Goal: Information Seeking & Learning: Check status

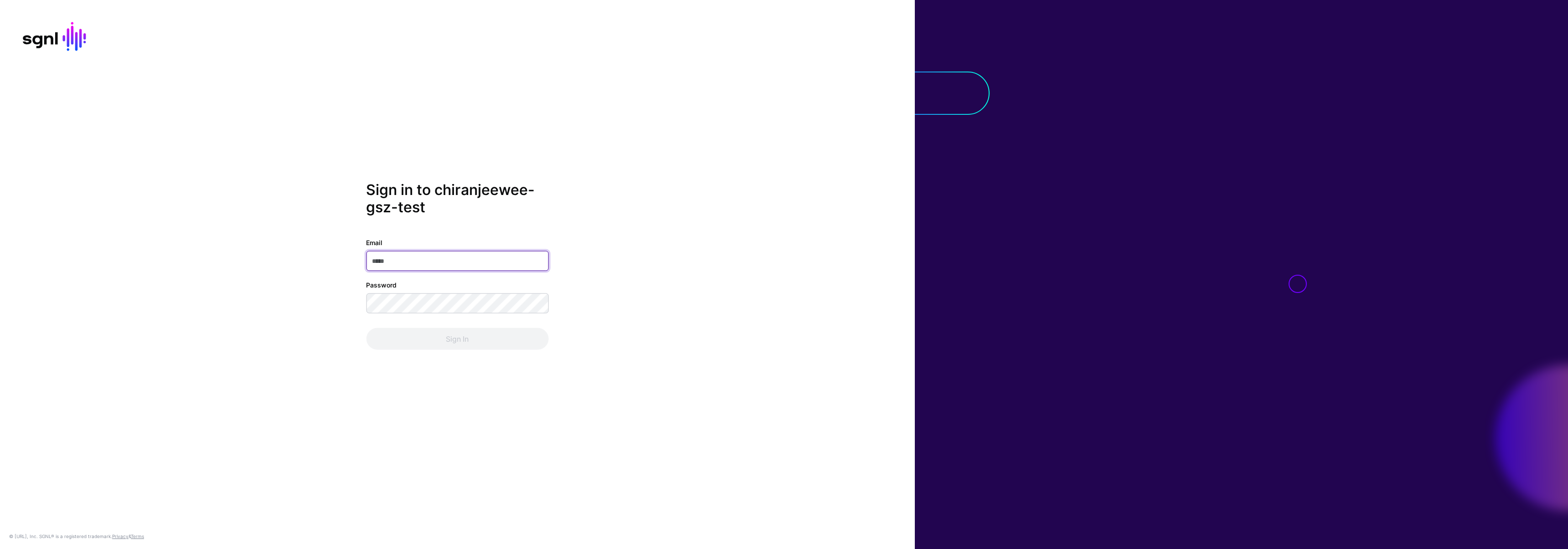
click at [439, 260] on input "Email" at bounding box center [457, 261] width 183 height 20
type input "**********"
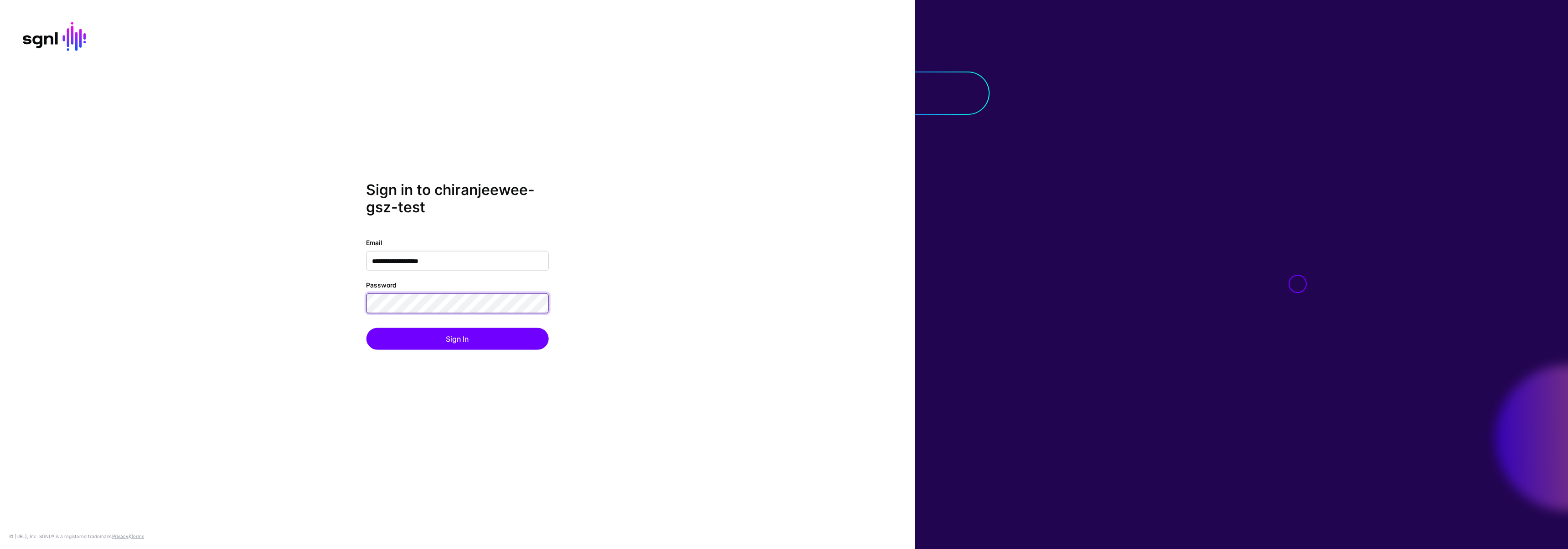
click at [321, 299] on div "**********" at bounding box center [457, 274] width 915 height 188
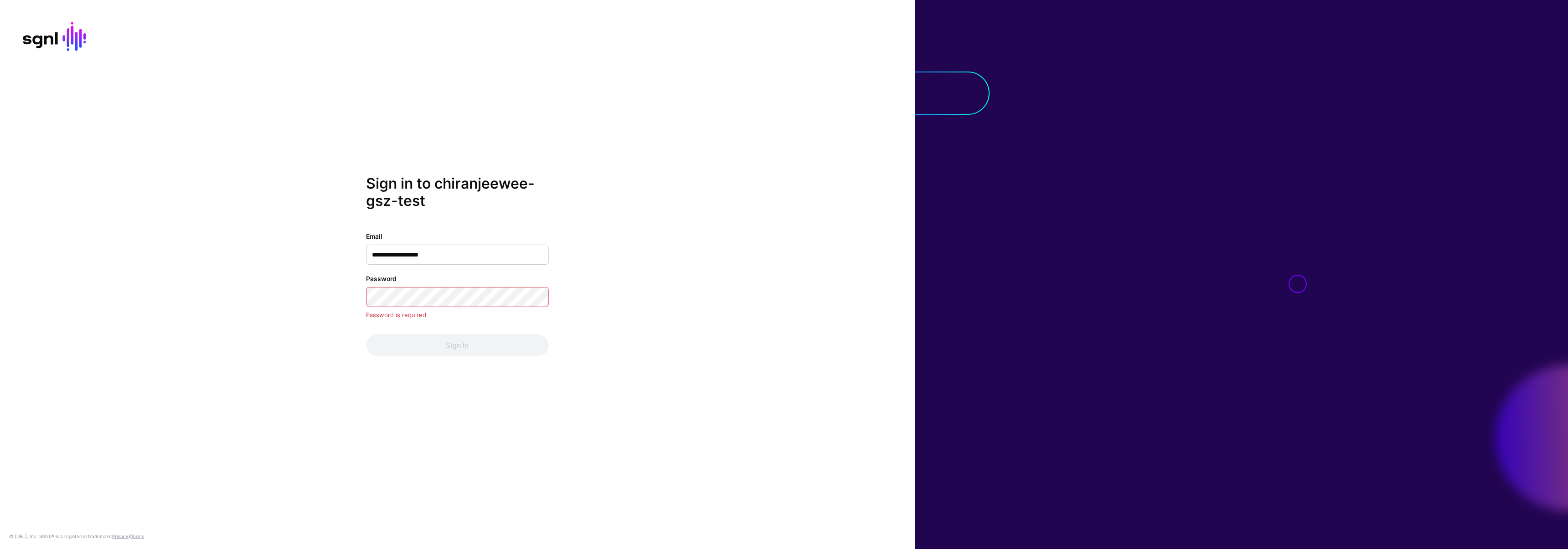
click at [447, 311] on div "Password is required" at bounding box center [457, 315] width 183 height 9
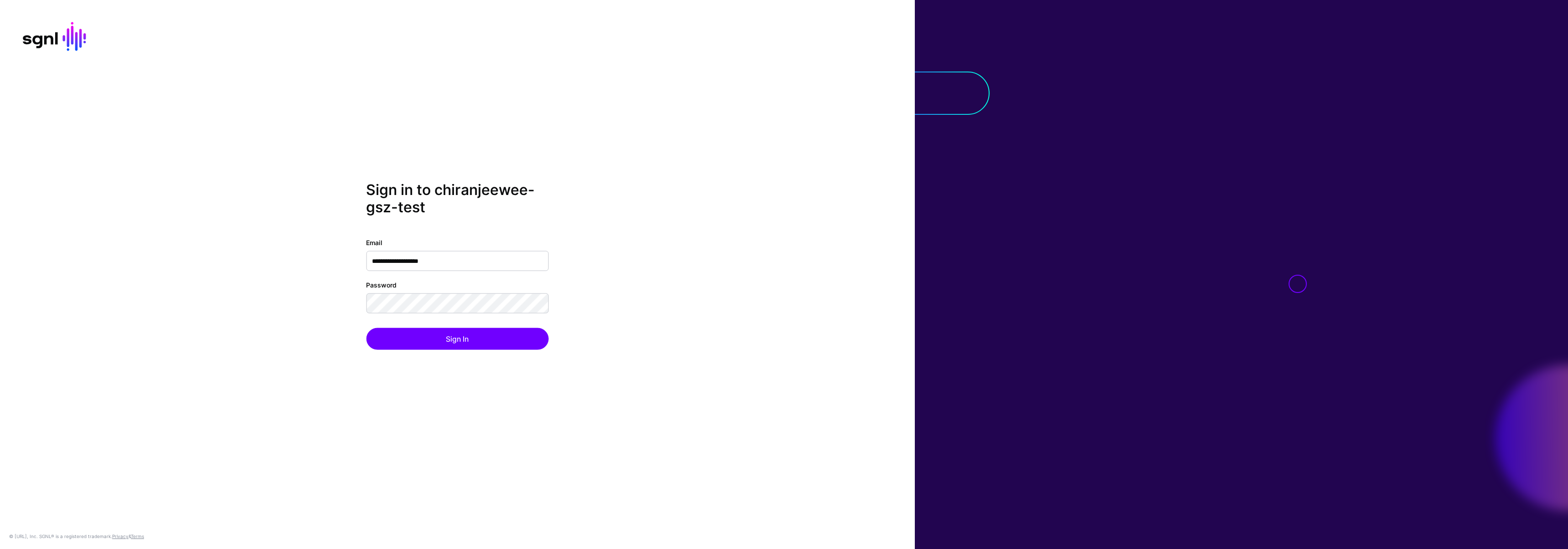
click at [215, 290] on div "**********" at bounding box center [457, 274] width 915 height 188
click at [444, 348] on button "Sign In" at bounding box center [457, 339] width 183 height 22
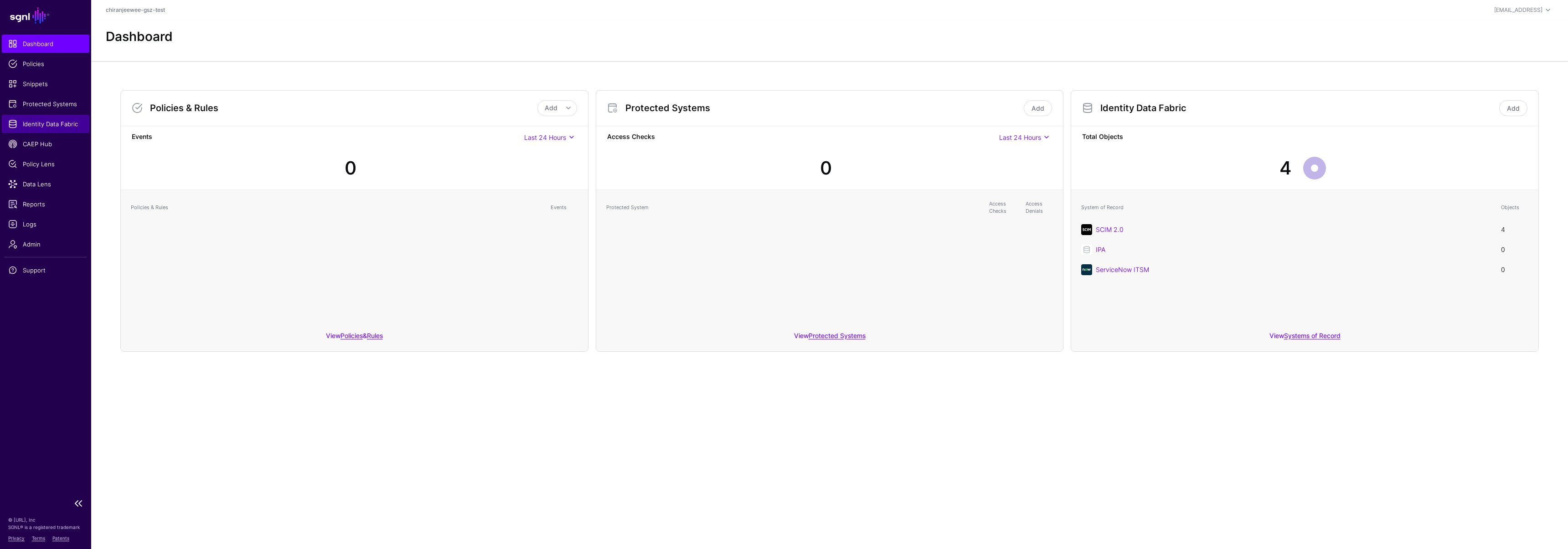
click at [67, 130] on link "Identity Data Fabric" at bounding box center [45, 124] width 87 height 18
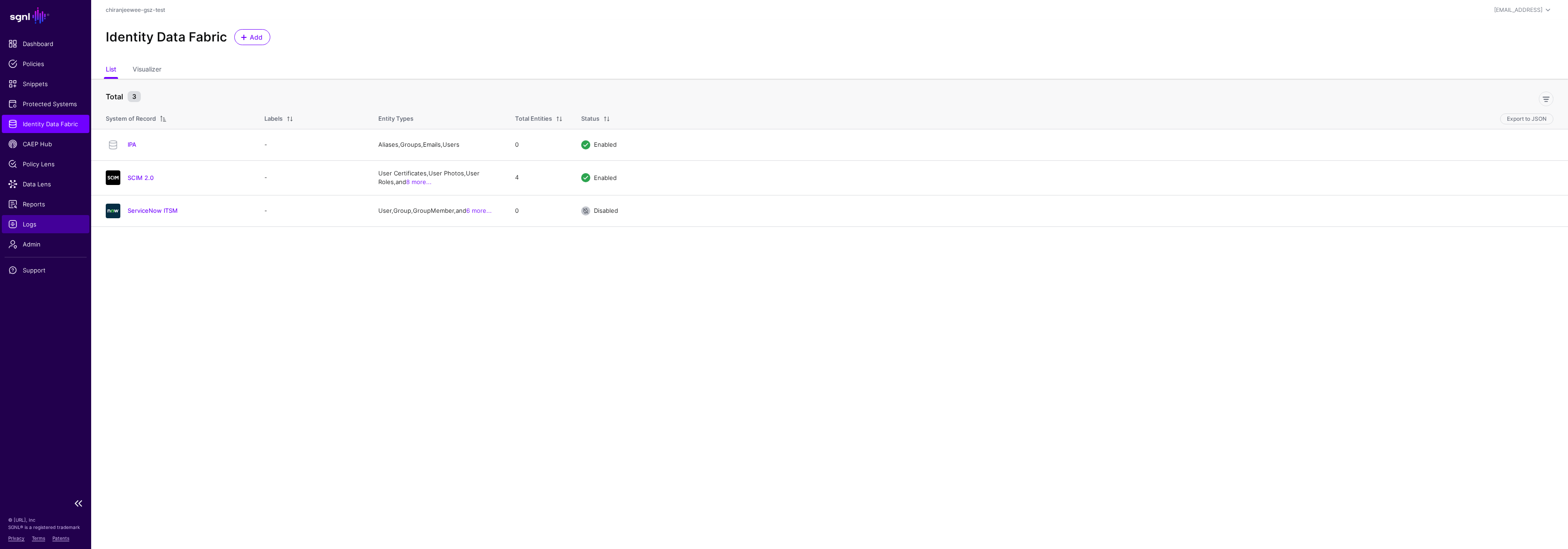
click at [25, 222] on span "Logs" at bounding box center [45, 224] width 75 height 9
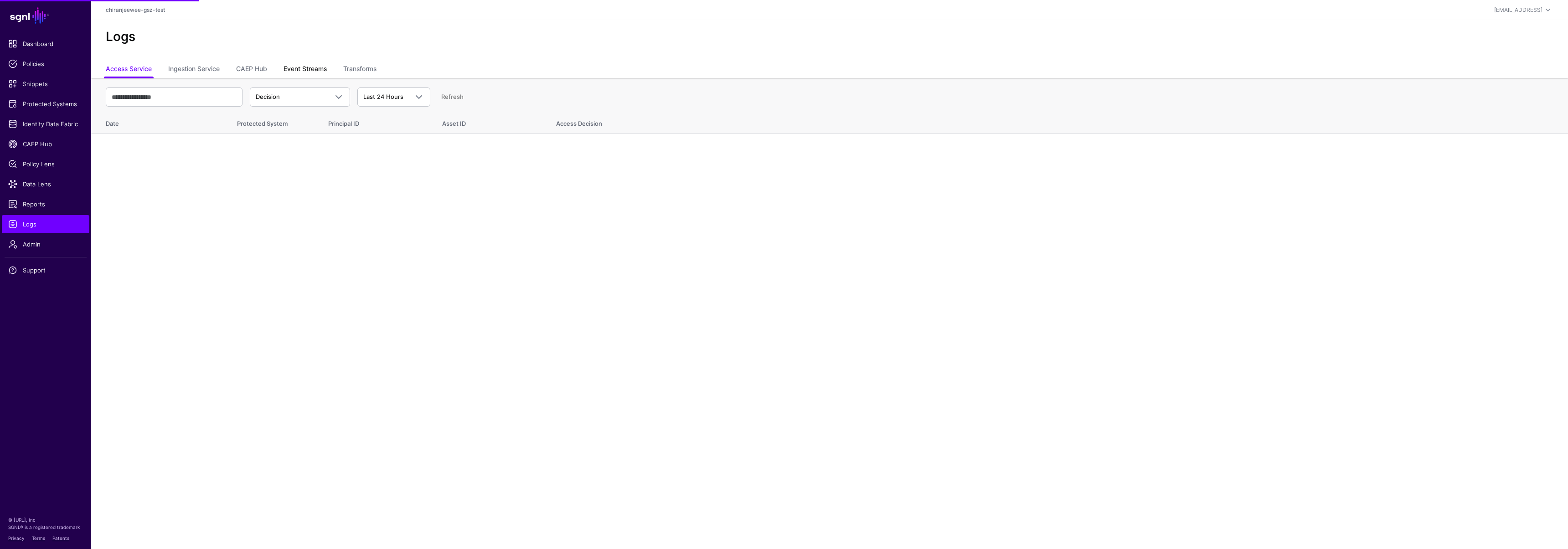
click at [292, 69] on link "Event Streams" at bounding box center [305, 69] width 43 height 17
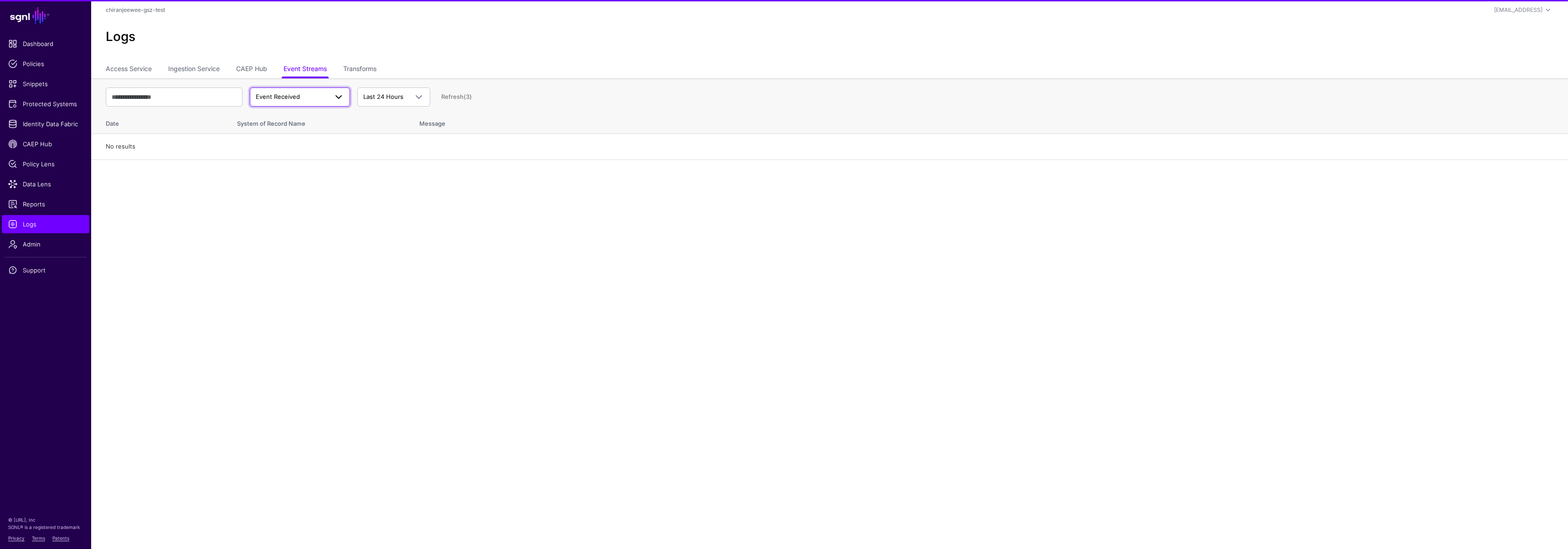
click at [278, 96] on span "Event Received" at bounding box center [278, 97] width 44 height 7
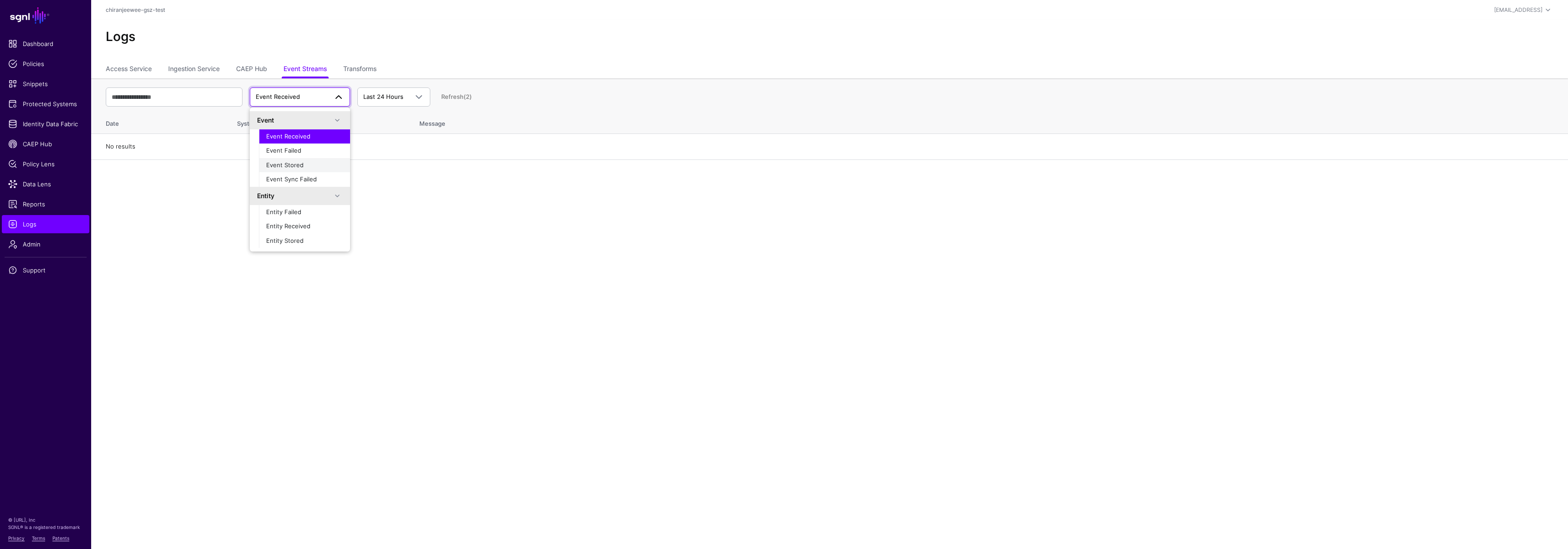
click at [289, 165] on span "Event Stored" at bounding box center [285, 165] width 37 height 7
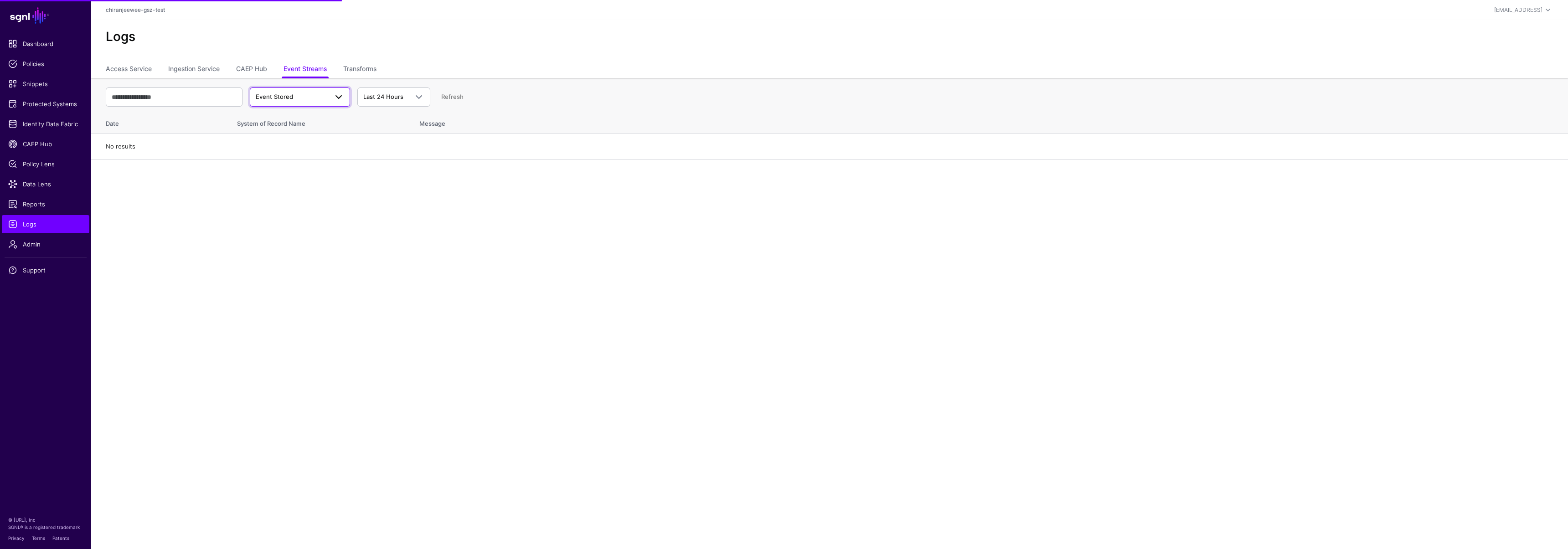
click at [311, 97] on span "Event Stored" at bounding box center [291, 97] width 72 height 9
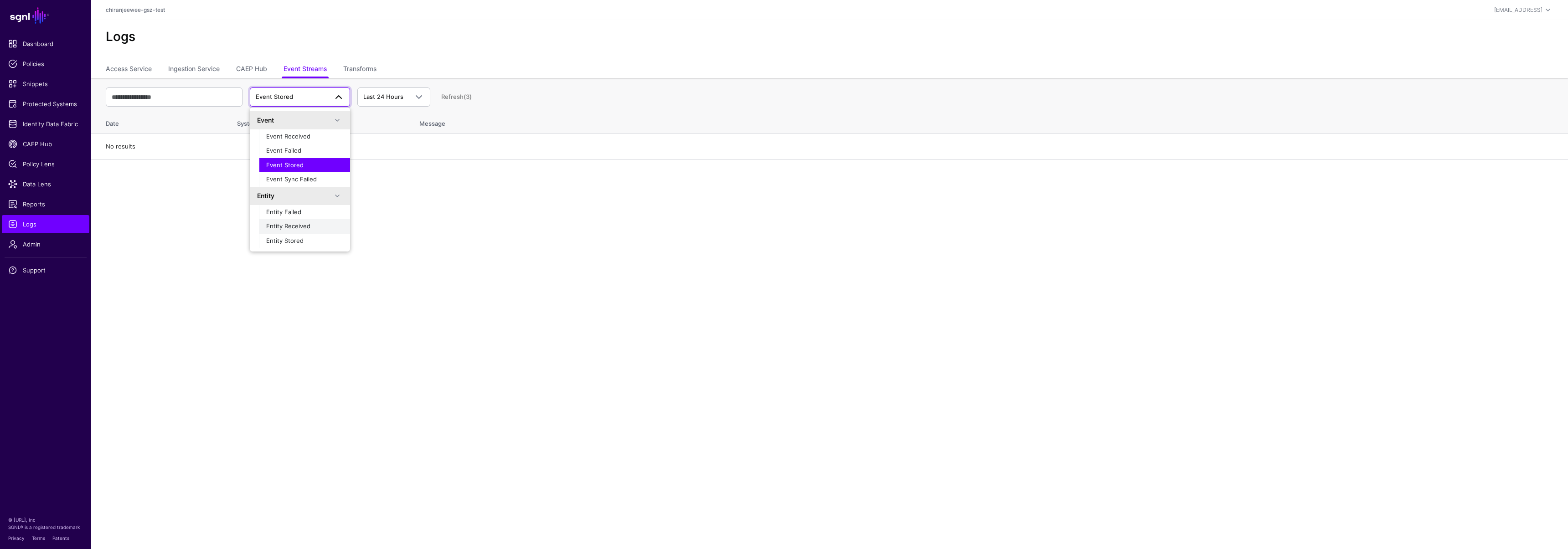
click at [298, 224] on span "Entity Received" at bounding box center [288, 226] width 44 height 7
click at [316, 101] on span "Entity Received" at bounding box center [300, 97] width 89 height 11
click at [309, 217] on button "Entity Stored" at bounding box center [304, 213] width 91 height 15
click at [306, 99] on span "Entity Stored" at bounding box center [291, 97] width 72 height 9
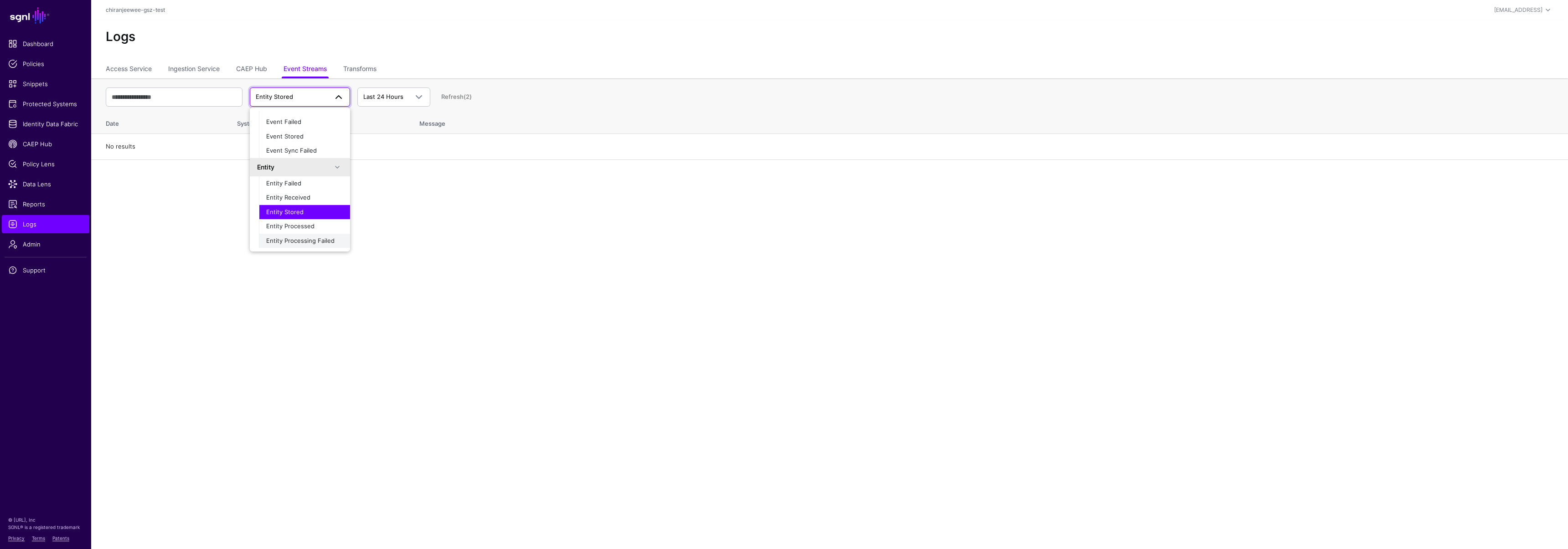
click at [309, 237] on span "Entity Processing Failed" at bounding box center [300, 241] width 68 height 7
